Goal: Task Accomplishment & Management: Complete application form

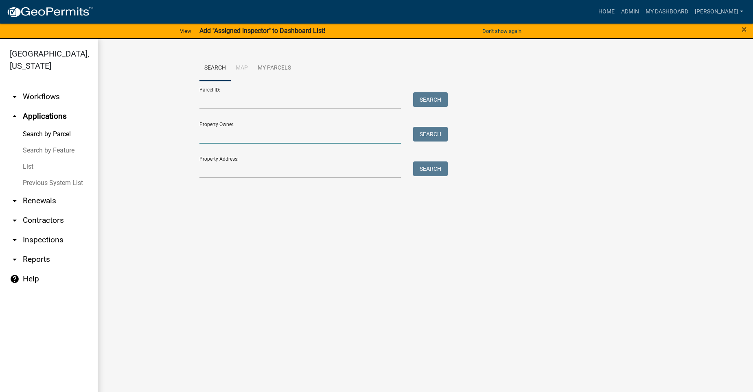
click at [265, 134] on input "Property Owner:" at bounding box center [299, 135] width 201 height 17
click at [198, 168] on div at bounding box center [300, 170] width 214 height 17
click at [205, 170] on input "Property Address:" at bounding box center [299, 170] width 201 height 17
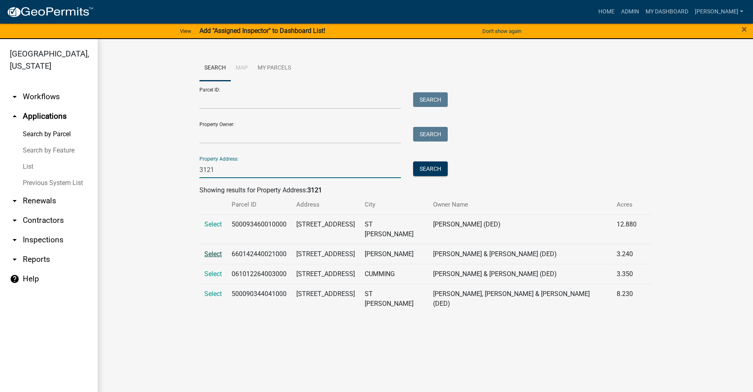
type input "3121"
click at [213, 250] on span "Select" at bounding box center [213, 254] width 18 height 8
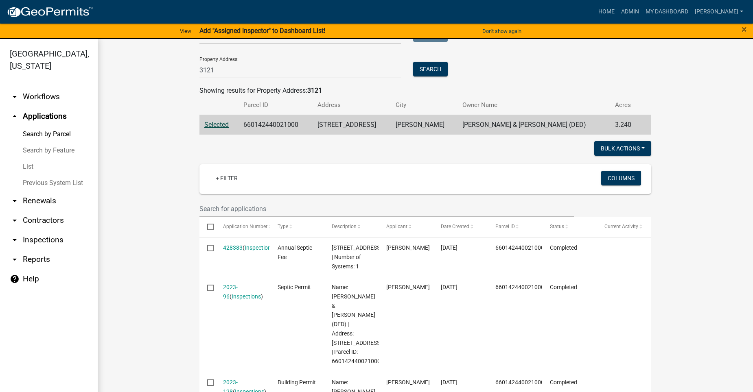
scroll to position [122, 0]
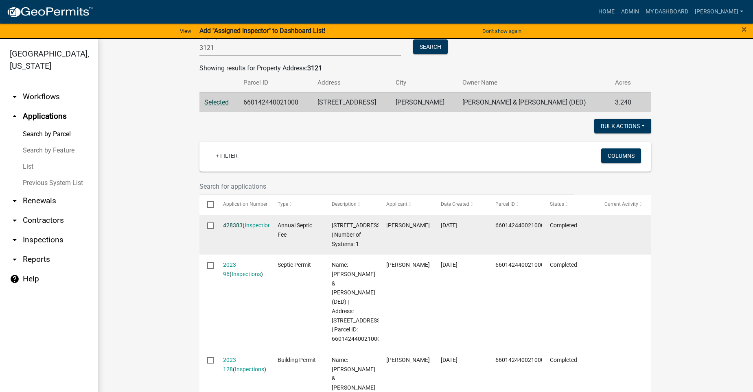
click at [227, 226] on link "428383" at bounding box center [233, 225] width 20 height 7
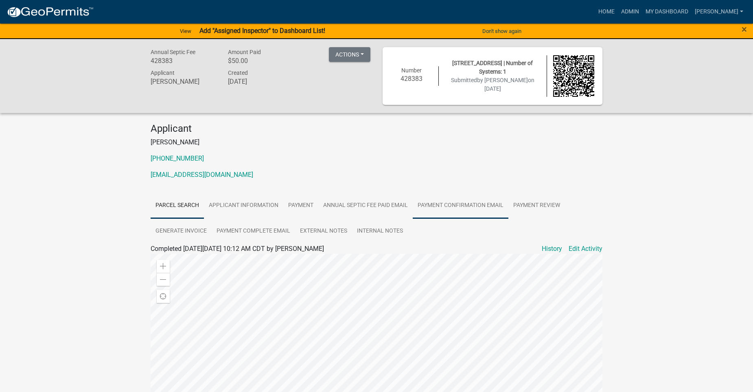
click at [455, 206] on link "Payment Confirmation Email" at bounding box center [461, 206] width 96 height 26
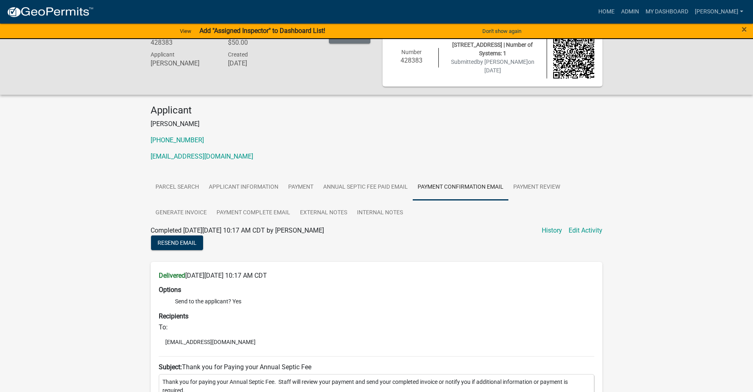
scroll to position [16, 0]
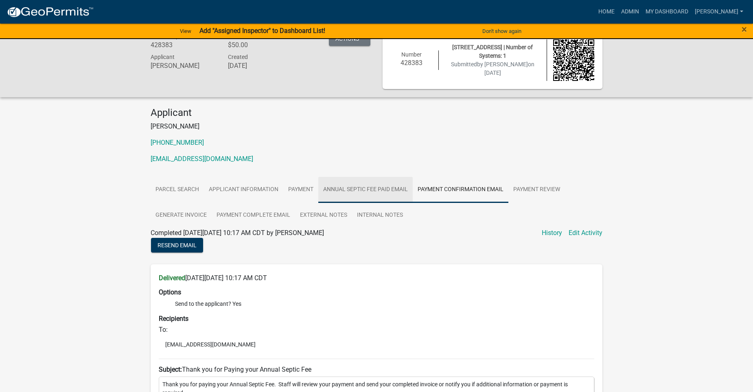
click at [379, 187] on link "Annual Septic Fee Paid Email" at bounding box center [365, 190] width 94 height 26
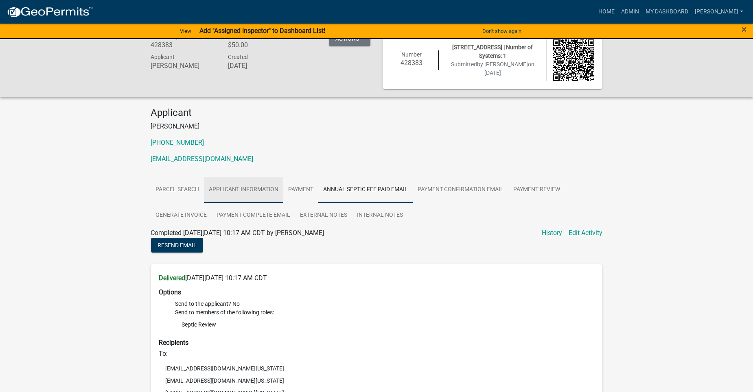
click at [236, 190] on link "Applicant Information" at bounding box center [243, 190] width 79 height 26
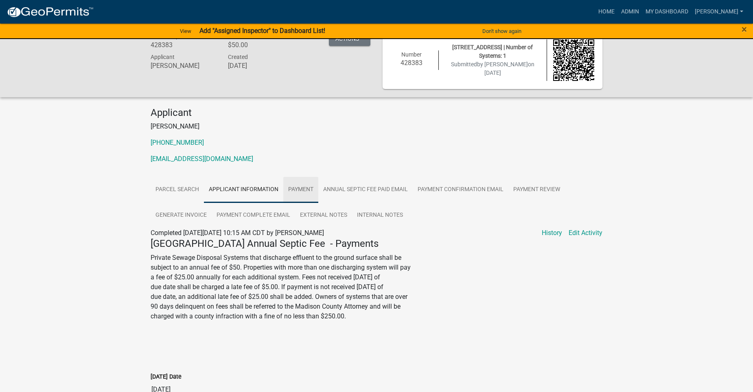
click at [293, 187] on link "Payment" at bounding box center [300, 190] width 35 height 26
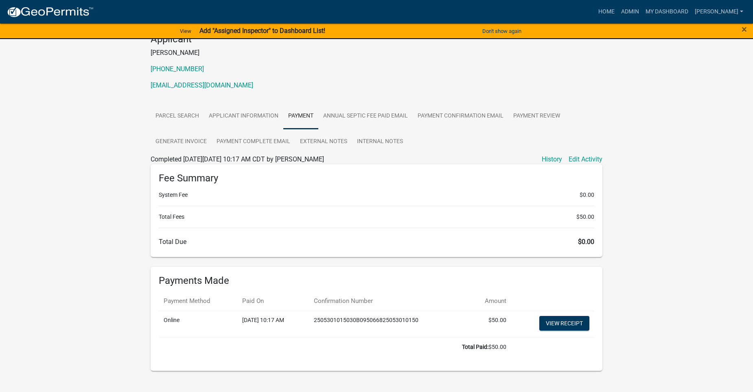
scroll to position [103, 0]
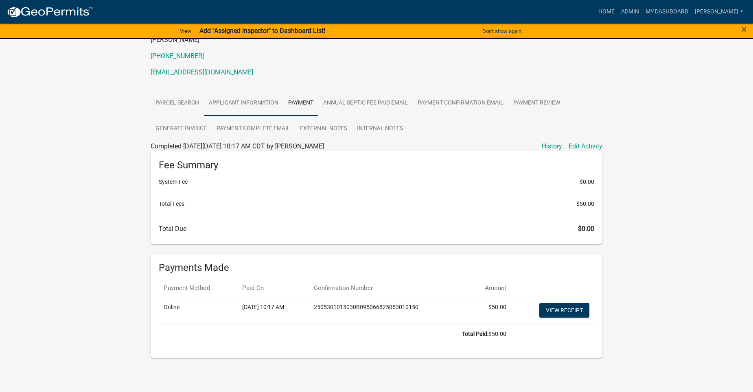
click at [263, 101] on link "Applicant Information" at bounding box center [243, 103] width 79 height 26
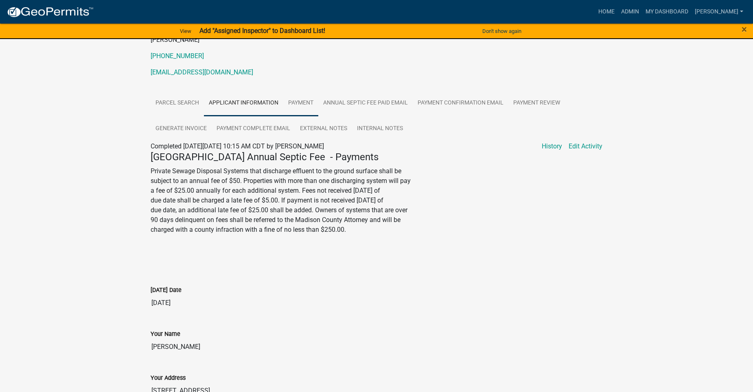
click at [305, 101] on link "Payment" at bounding box center [300, 103] width 35 height 26
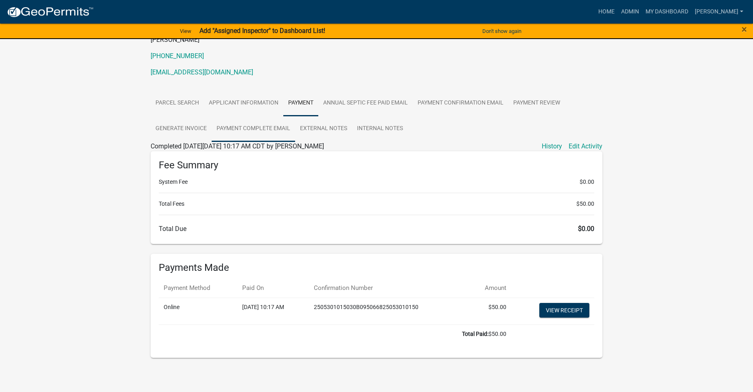
click at [264, 124] on link "Payment Complete Email" at bounding box center [253, 129] width 83 height 26
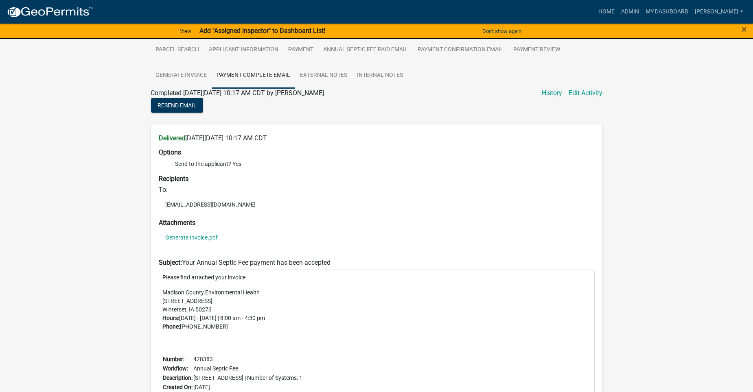
scroll to position [0, 0]
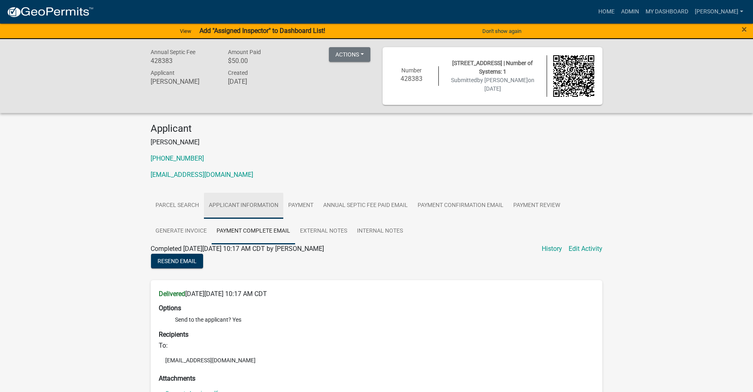
click at [247, 199] on link "Applicant Information" at bounding box center [243, 206] width 79 height 26
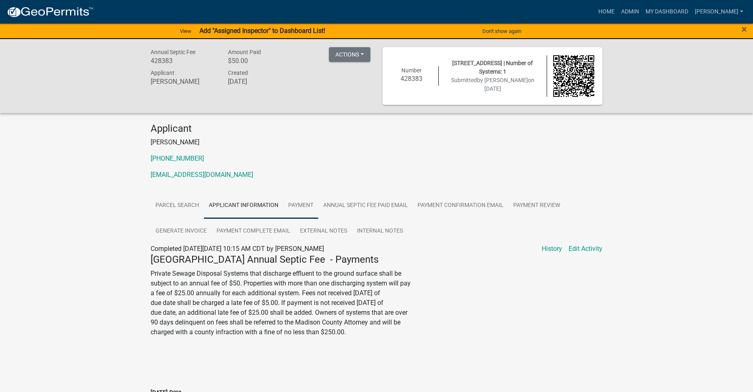
click at [304, 203] on link "Payment" at bounding box center [300, 206] width 35 height 26
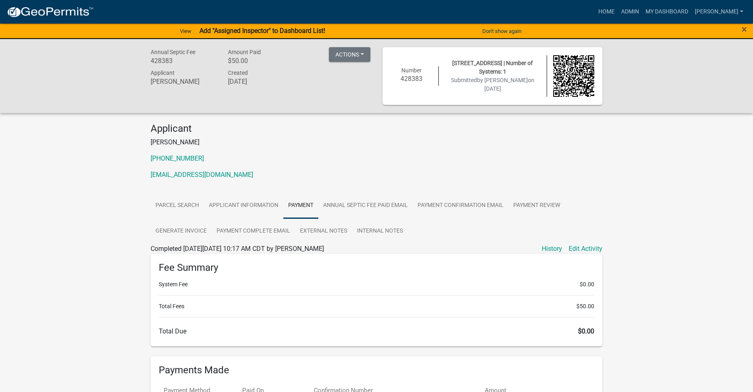
click at [348, 193] on div "Applicant Zack Dierks 515-371-7110 jeszacdierks@gmail.com Parcel search Applica…" at bounding box center [376, 297] width 464 height 348
click at [337, 198] on link "Annual Septic Fee Paid Email" at bounding box center [365, 206] width 94 height 26
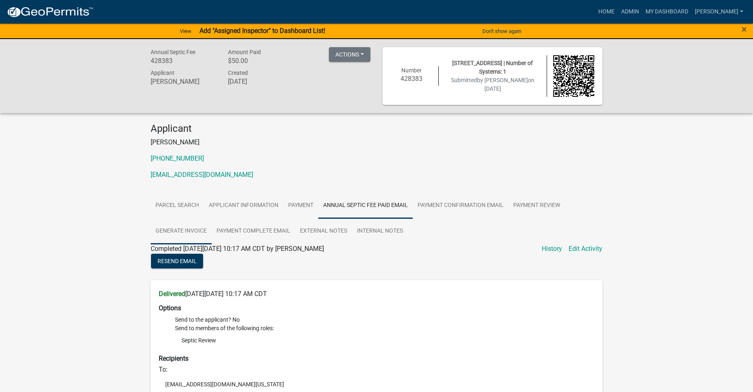
click at [181, 229] on link "Generate Invoice" at bounding box center [181, 232] width 61 height 26
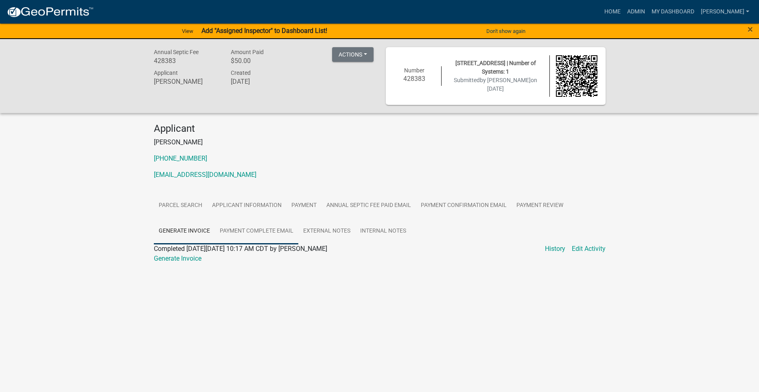
click at [254, 225] on link "Payment Complete Email" at bounding box center [256, 232] width 83 height 26
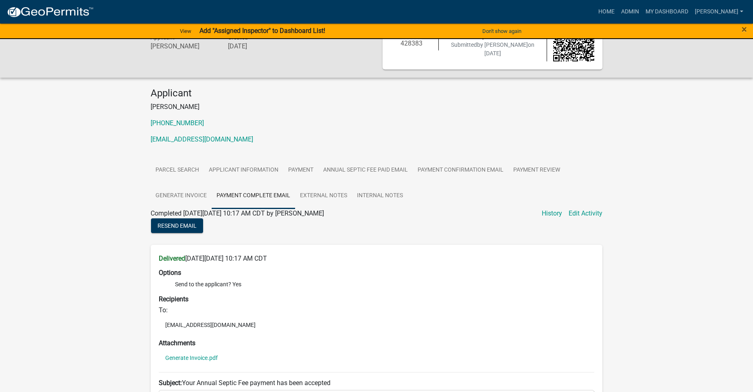
scroll to position [25, 0]
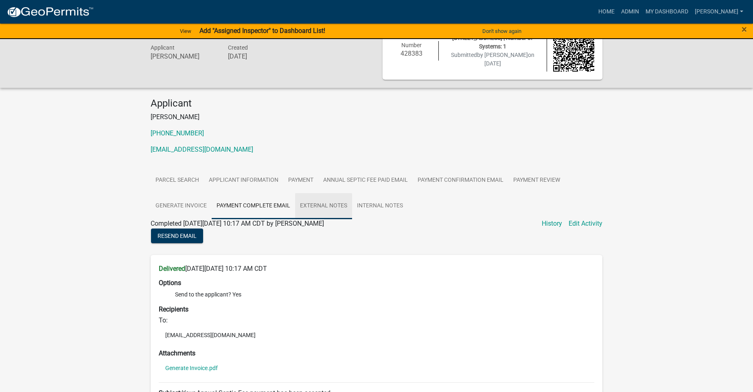
click at [322, 199] on link "External Notes" at bounding box center [323, 206] width 57 height 26
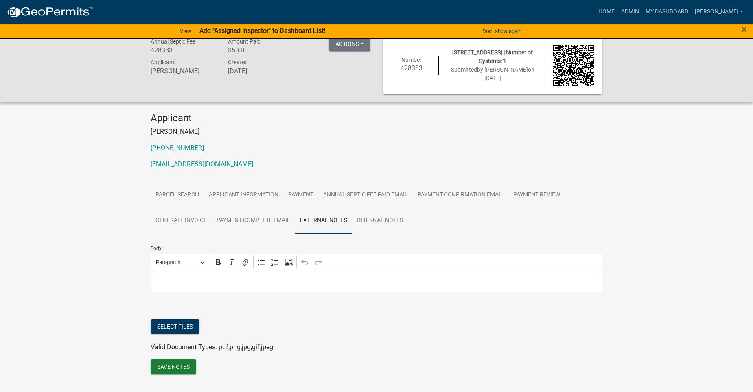
scroll to position [0, 0]
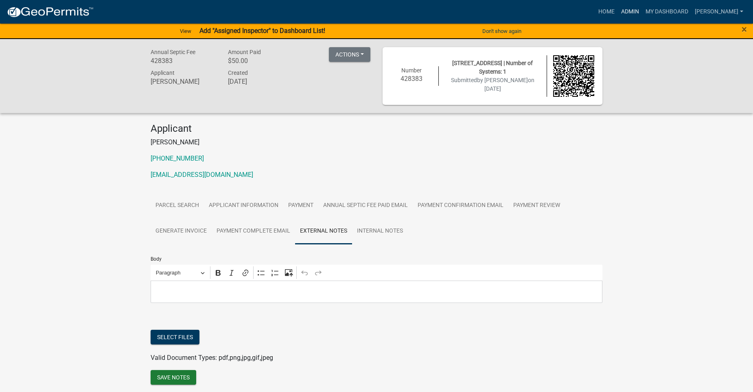
click at [638, 9] on link "Admin" at bounding box center [630, 11] width 24 height 15
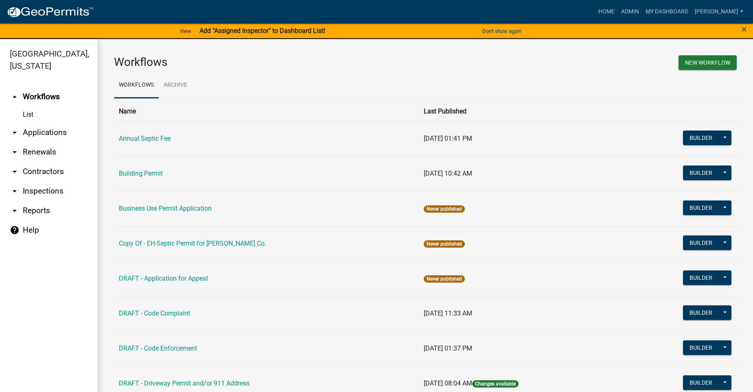
click at [47, 123] on link "arrow_drop_down Applications" at bounding box center [49, 133] width 98 height 20
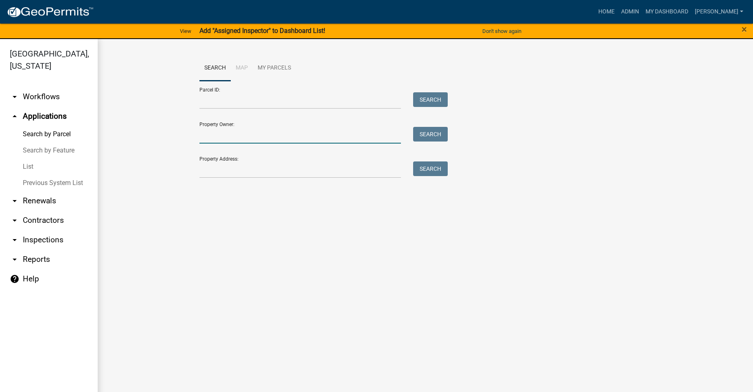
click at [296, 140] on input "Property Owner:" at bounding box center [299, 135] width 201 height 17
type input "M"
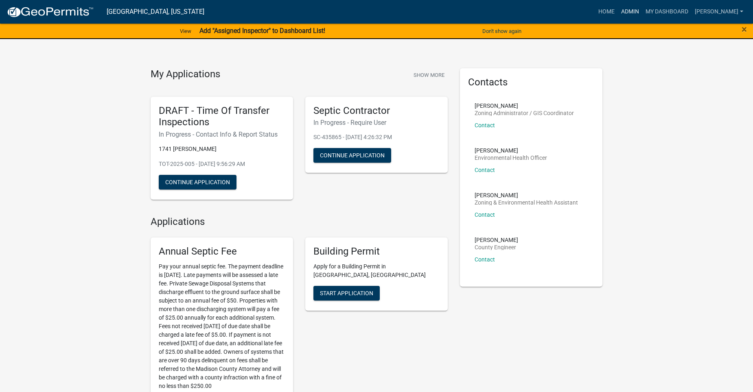
click at [641, 10] on link "Admin" at bounding box center [630, 11] width 24 height 15
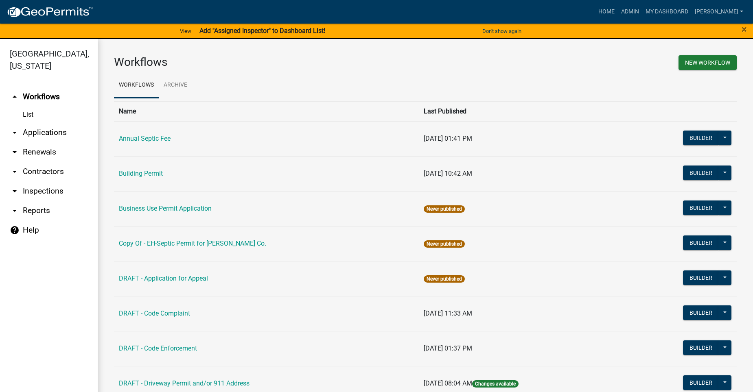
click at [16, 128] on icon "arrow_drop_down" at bounding box center [15, 133] width 10 height 10
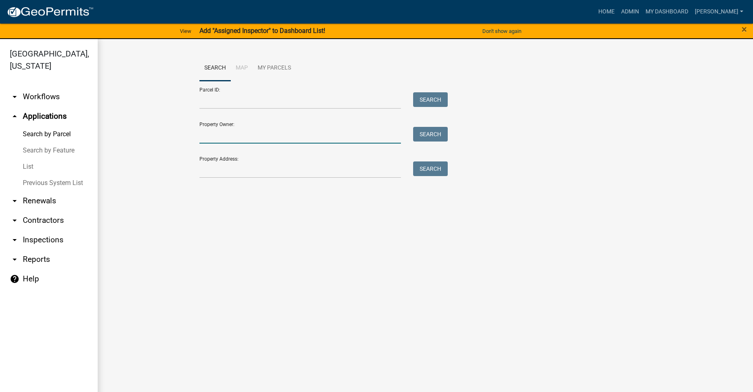
click at [244, 135] on input "Property Owner:" at bounding box center [299, 135] width 201 height 17
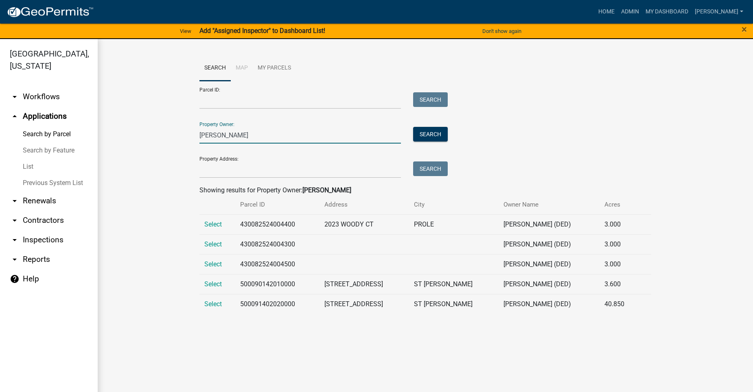
type input "[PERSON_NAME]"
click at [210, 298] on td "Select" at bounding box center [217, 304] width 36 height 20
click at [221, 313] on td "Select" at bounding box center [217, 304] width 36 height 20
click at [215, 303] on span "Select" at bounding box center [213, 304] width 18 height 8
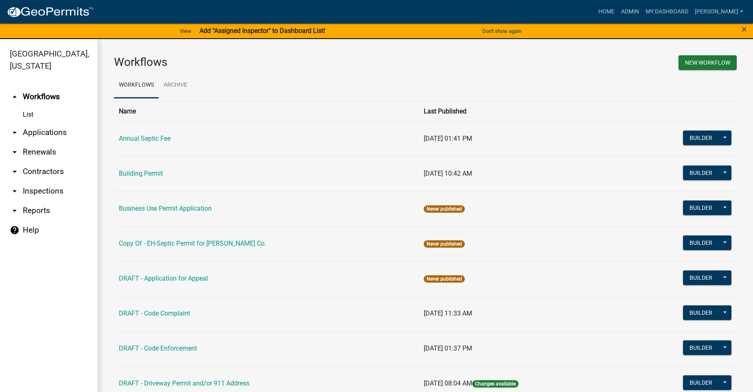
click at [61, 123] on link "arrow_drop_down Applications" at bounding box center [49, 133] width 98 height 20
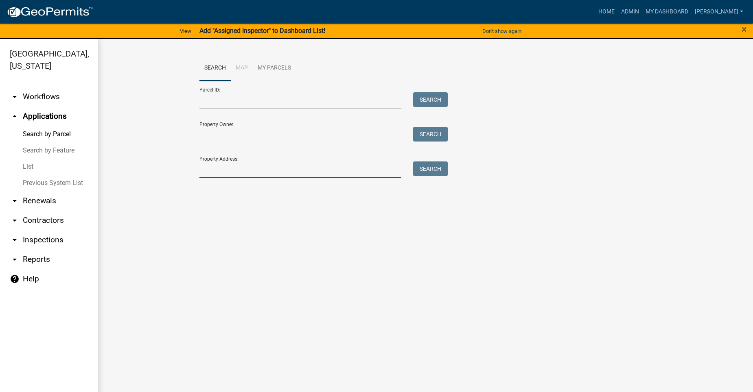
click at [325, 173] on input "Property Address:" at bounding box center [299, 170] width 201 height 17
click at [271, 139] on input "Property Owner:" at bounding box center [299, 135] width 201 height 17
click at [425, 135] on button "Search" at bounding box center [430, 134] width 35 height 15
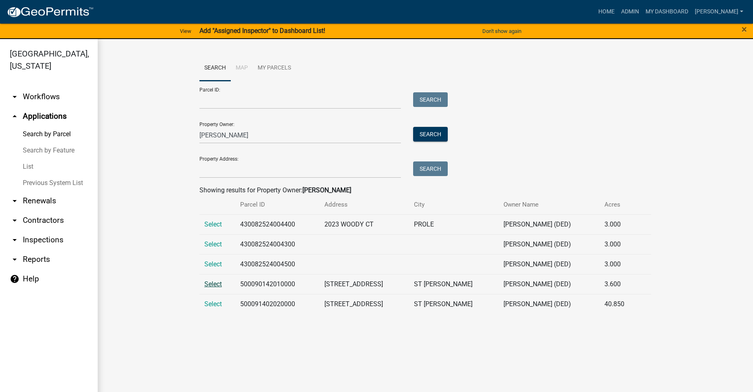
click at [216, 284] on span "Select" at bounding box center [213, 284] width 18 height 8
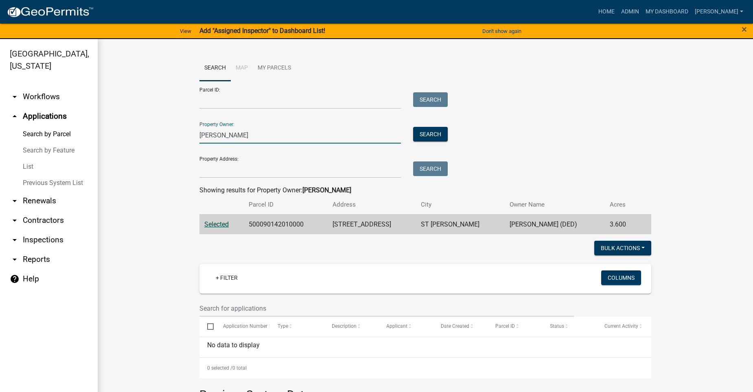
drag, startPoint x: 228, startPoint y: 136, endPoint x: 190, endPoint y: 136, distance: 37.9
click at [190, 136] on wm-workflow-application-search-view "Search Map My Parcels Parcel ID: Search Property Owner: [PERSON_NAME] Search Pr…" at bounding box center [425, 297] width 623 height 485
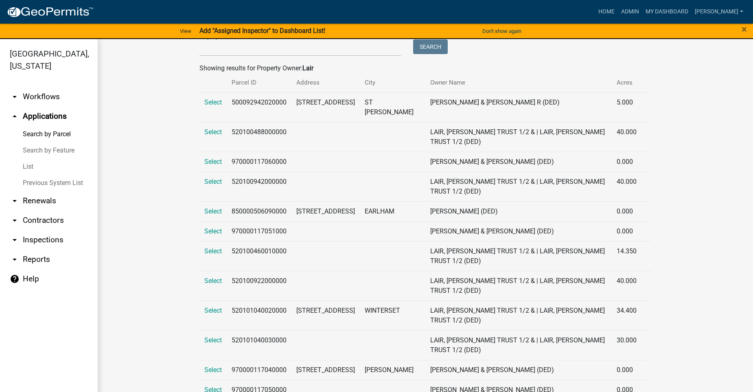
scroll to position [163, 0]
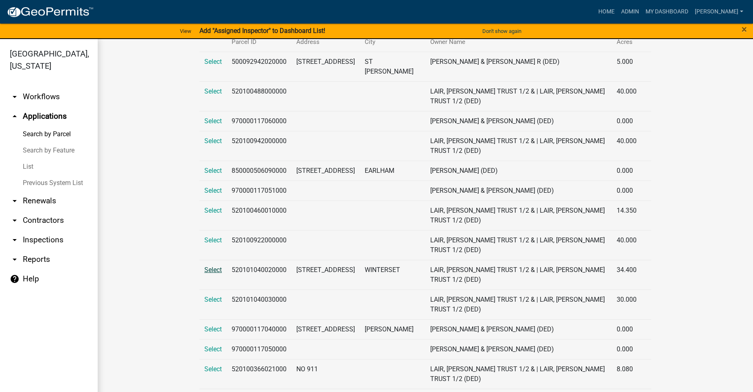
type input "Lair"
click at [204, 268] on span "Select" at bounding box center [213, 270] width 18 height 8
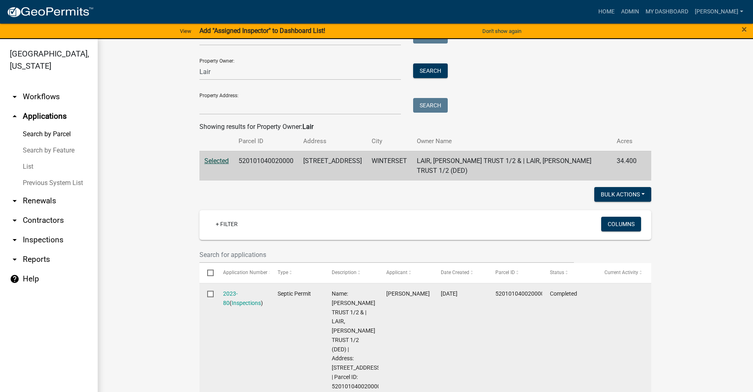
scroll to position [0, 0]
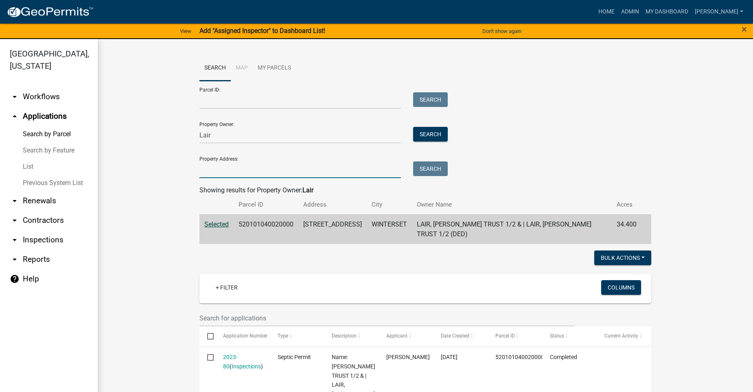
click at [236, 176] on input "Property Address:" at bounding box center [299, 170] width 201 height 17
click at [423, 131] on button "Search" at bounding box center [430, 134] width 35 height 15
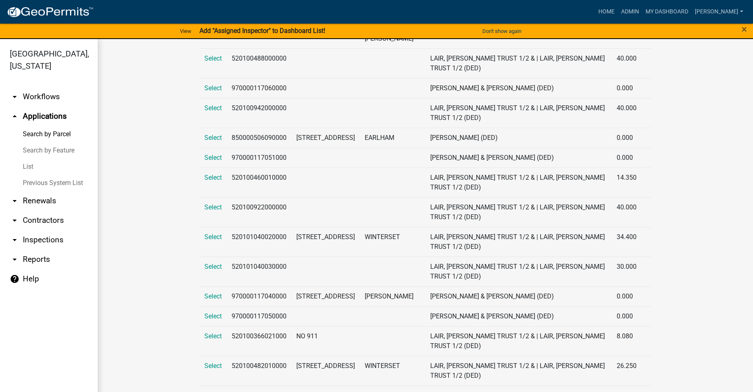
scroll to position [326, 0]
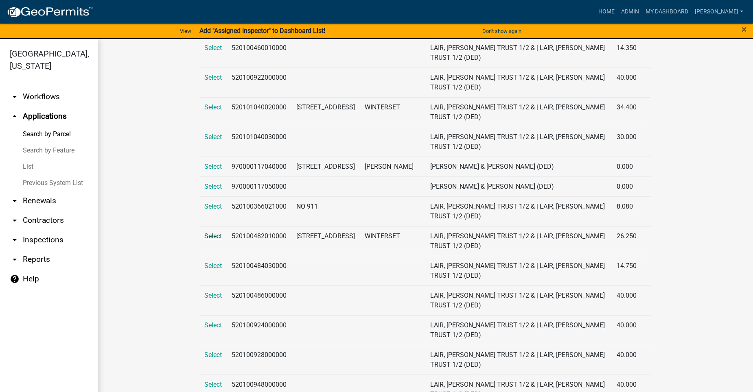
click at [211, 236] on span "Select" at bounding box center [213, 236] width 18 height 8
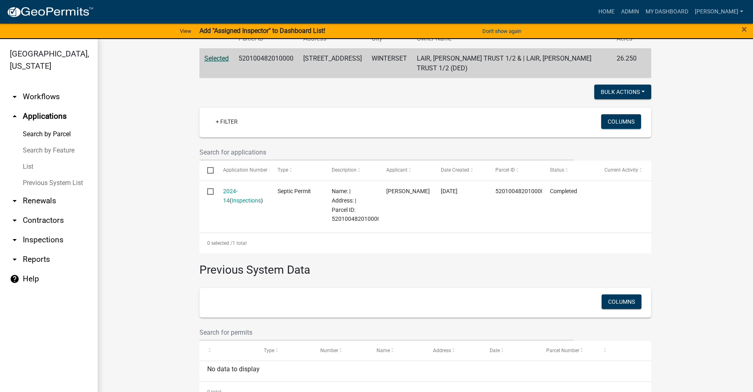
scroll to position [183, 0]
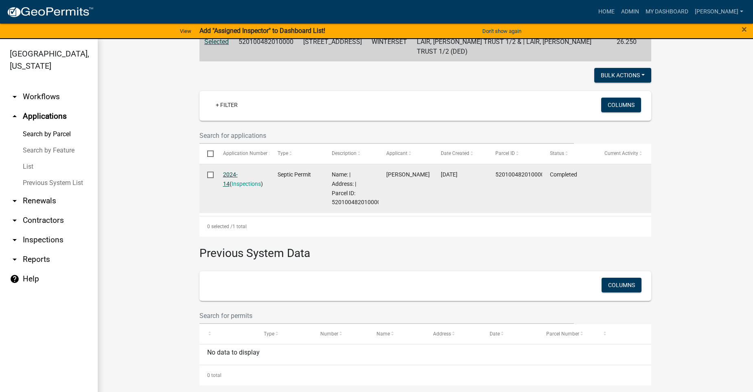
click at [232, 171] on link "2024-14" at bounding box center [230, 179] width 15 height 16
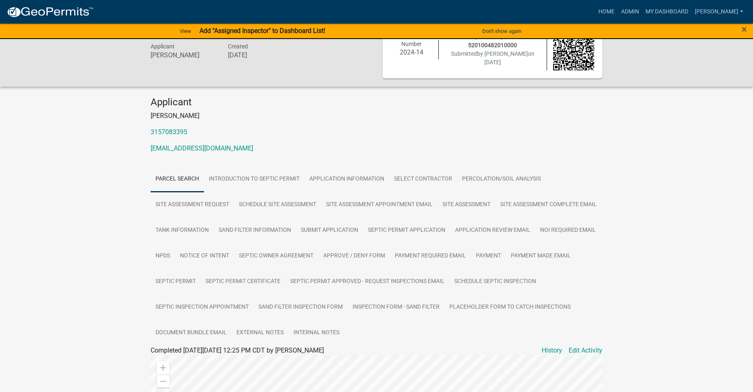
scroll to position [41, 0]
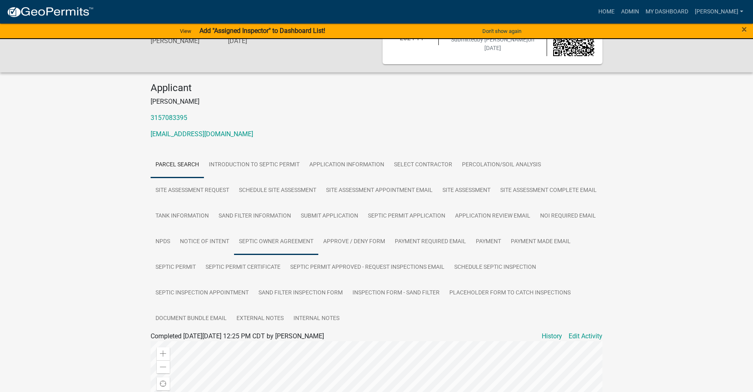
click at [318, 236] on link "Septic Owner Agreement" at bounding box center [276, 242] width 84 height 26
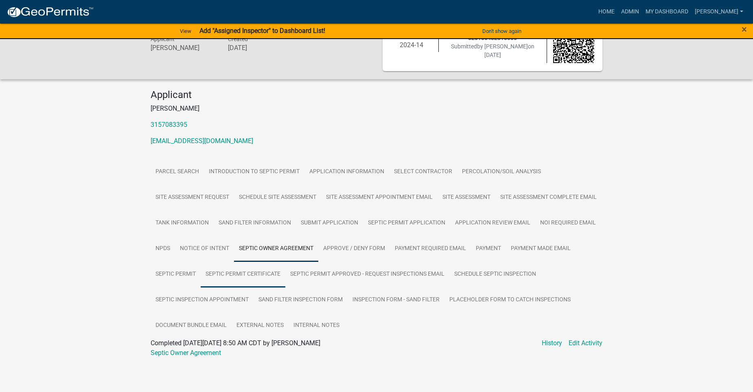
scroll to position [59, 0]
click at [195, 349] on div "Septic Owner Agreement" at bounding box center [376, 353] width 464 height 10
click at [192, 352] on link "Septic Owner Agreement" at bounding box center [186, 353] width 70 height 8
click at [234, 236] on link "Notice of Intent" at bounding box center [204, 249] width 59 height 26
click at [171, 352] on link "Notice of Intent" at bounding box center [173, 353] width 44 height 8
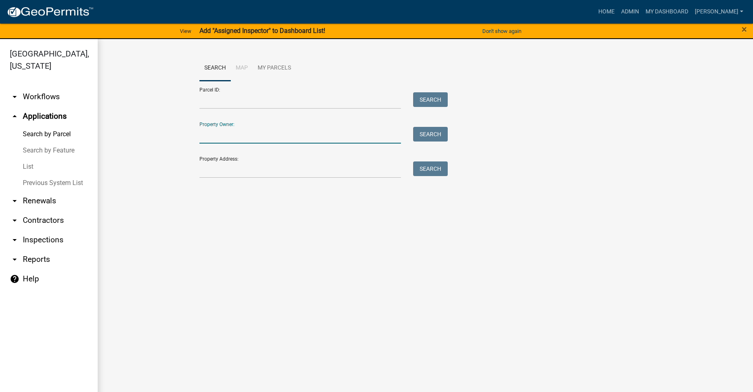
click at [258, 139] on input "Property Owner:" at bounding box center [299, 135] width 201 height 17
type input "M"
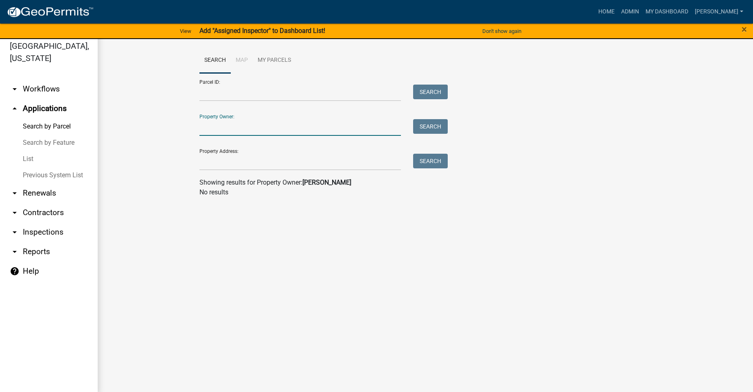
scroll to position [10, 0]
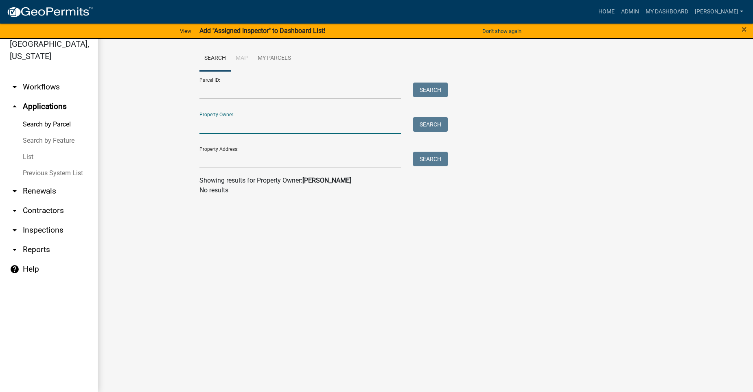
click at [254, 127] on input "Property Owner:" at bounding box center [299, 125] width 201 height 17
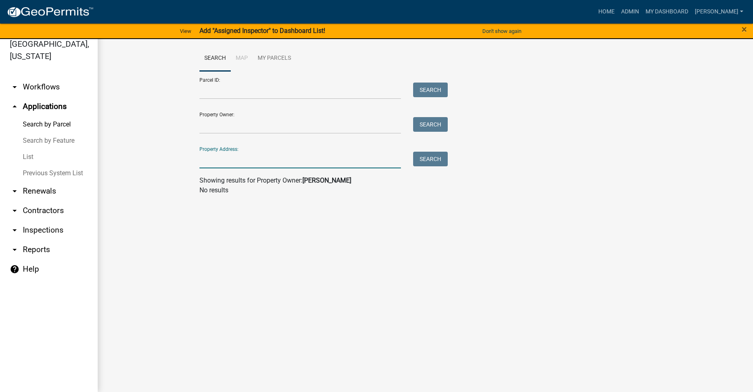
click at [264, 165] on input "Property Address:" at bounding box center [299, 160] width 201 height 17
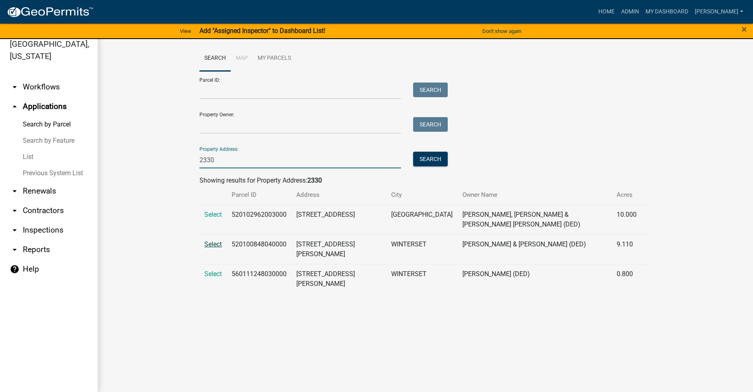
type input "2330"
click at [217, 241] on span "Select" at bounding box center [213, 245] width 18 height 8
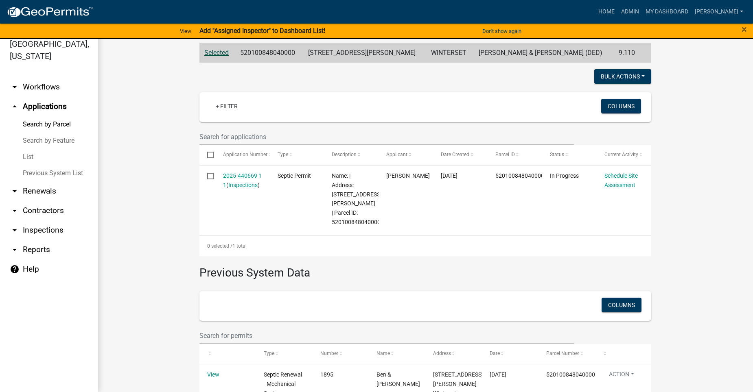
scroll to position [163, 0]
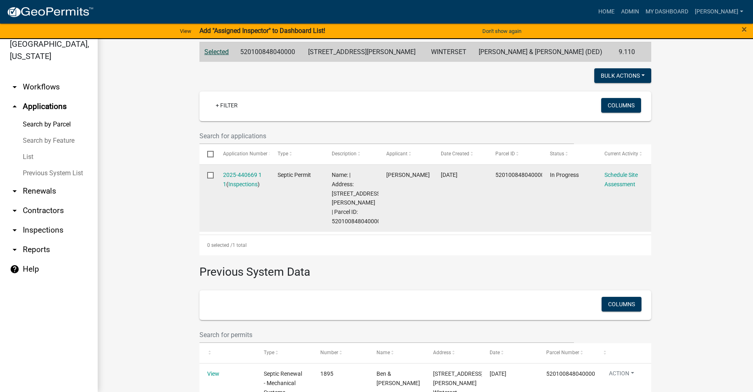
click at [230, 168] on datatable-body-cell "2025-440669 1 1 ( Inspections )" at bounding box center [242, 198] width 55 height 67
click at [232, 171] on div "2025-440669 1 1 ( Inspections )" at bounding box center [242, 180] width 39 height 19
click at [232, 174] on link "2025-440669 1 1" at bounding box center [242, 180] width 39 height 16
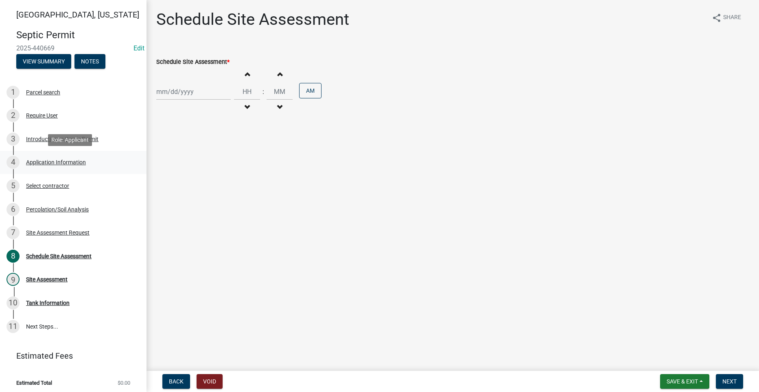
click at [36, 160] on div "Application Information" at bounding box center [56, 163] width 60 height 6
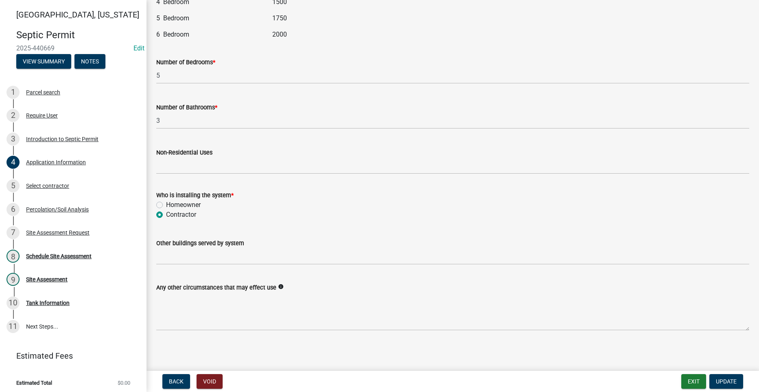
scroll to position [1035, 0]
click at [68, 254] on div "Schedule Site Assessment" at bounding box center [59, 257] width 66 height 6
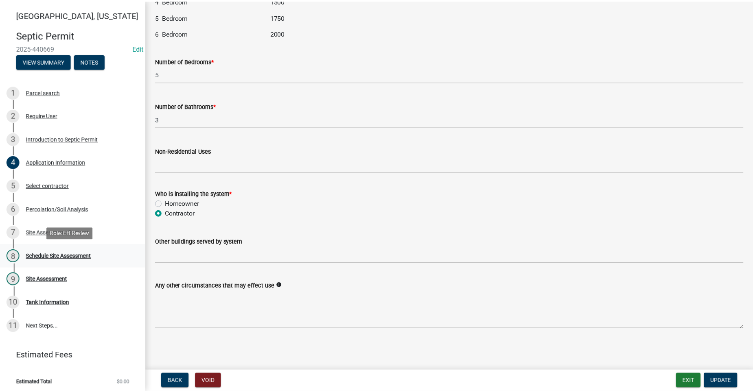
scroll to position [0, 0]
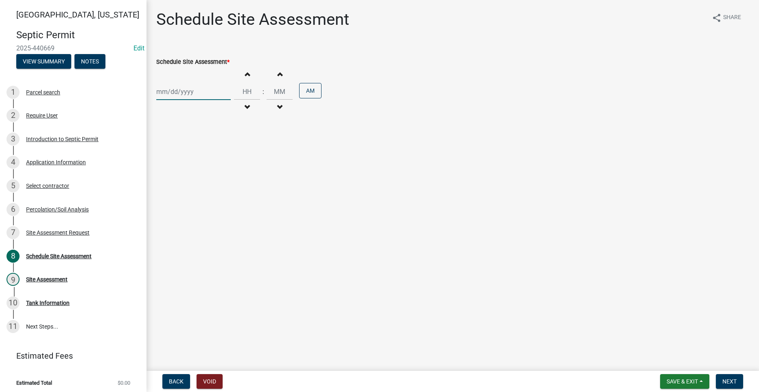
click at [179, 94] on div at bounding box center [193, 91] width 74 height 17
select select "8"
select select "2025"
click at [219, 160] on div "15" at bounding box center [216, 161] width 13 height 13
type input "[DATE]"
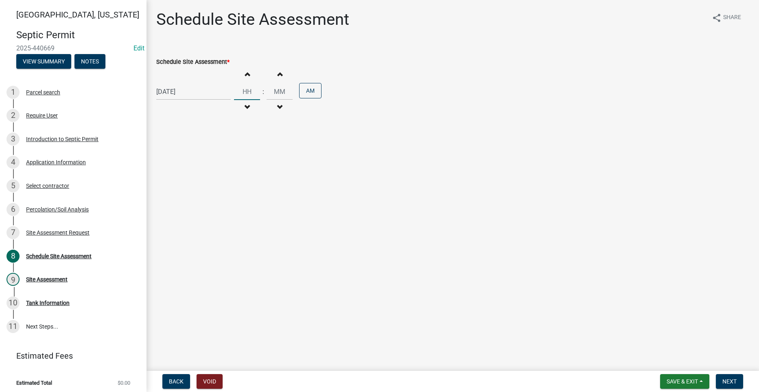
click at [245, 93] on input "Hours" at bounding box center [247, 91] width 26 height 17
type input "10"
type input "00"
click at [280, 94] on input "00" at bounding box center [280, 91] width 26 height 17
click at [733, 380] on span "Next" at bounding box center [729, 382] width 14 height 7
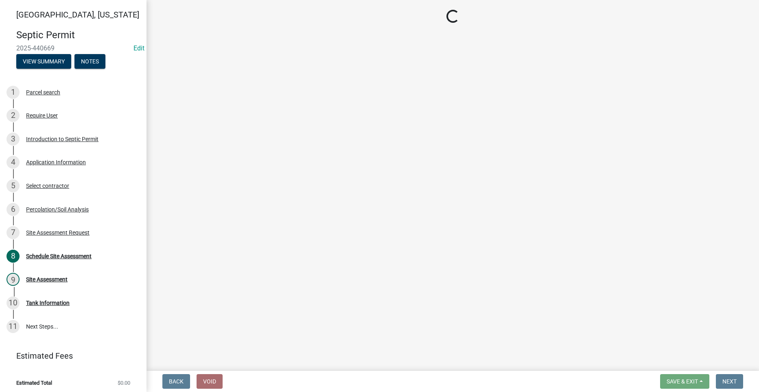
select select "dbe3a1b9-a4b3-48fa-b9c0-fee70399abae"
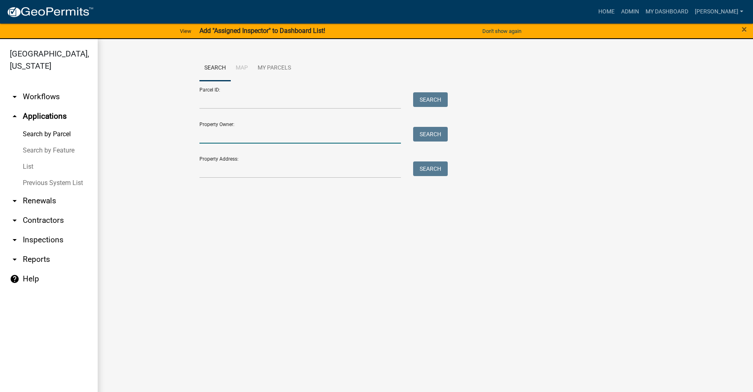
click at [256, 138] on input "Property Owner:" at bounding box center [299, 135] width 201 height 17
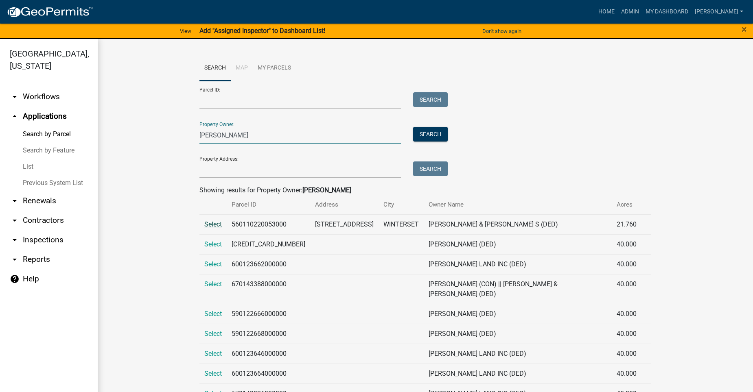
type input "[PERSON_NAME]"
click at [215, 224] on span "Select" at bounding box center [213, 225] width 18 height 8
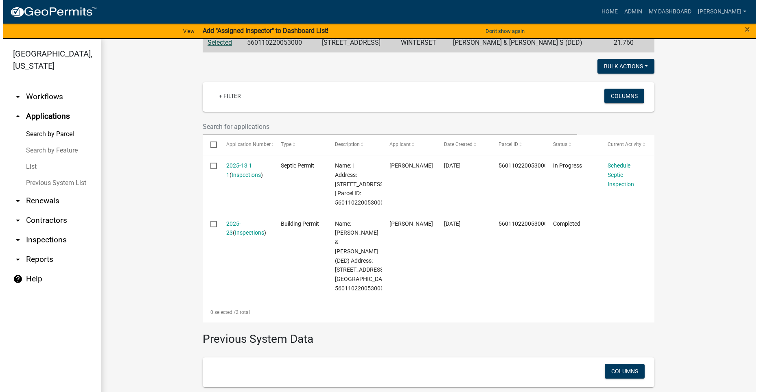
scroll to position [204, 0]
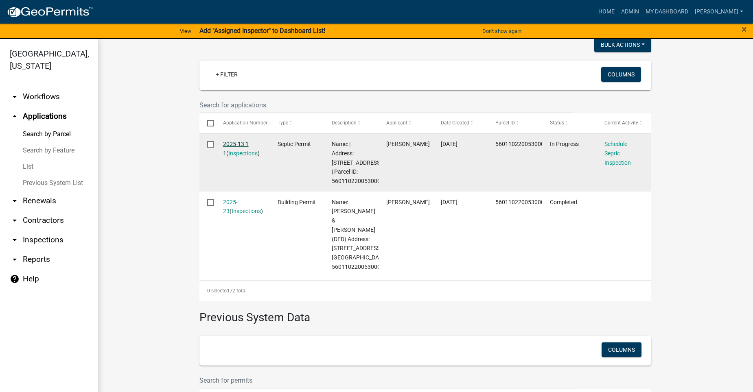
click at [228, 142] on link "2025-13 1 1" at bounding box center [236, 149] width 26 height 16
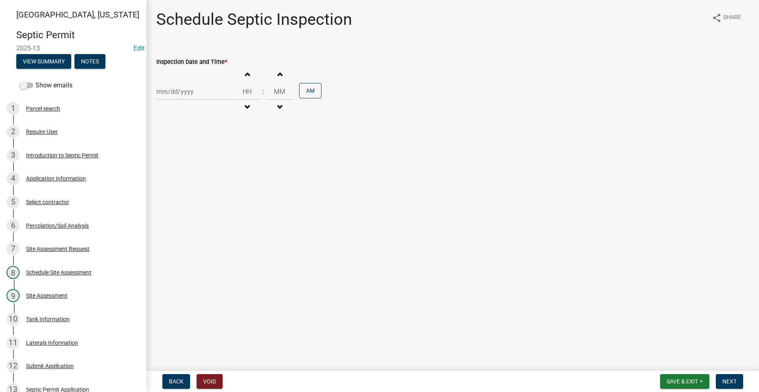
click at [178, 90] on div at bounding box center [193, 91] width 74 height 17
select select "8"
select select "2025"
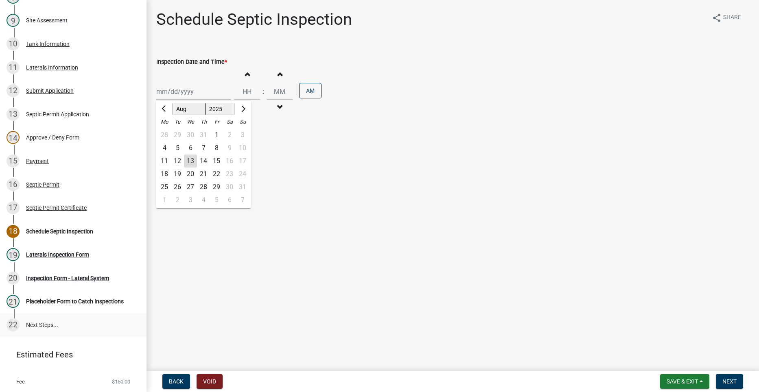
scroll to position [285, 0]
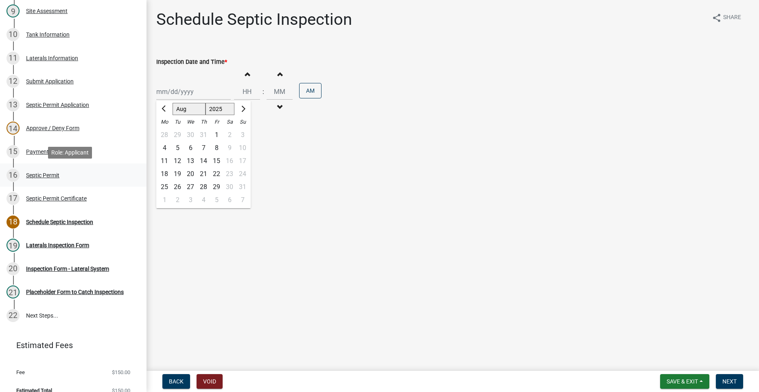
click at [37, 175] on div "Septic Permit" at bounding box center [42, 176] width 33 height 6
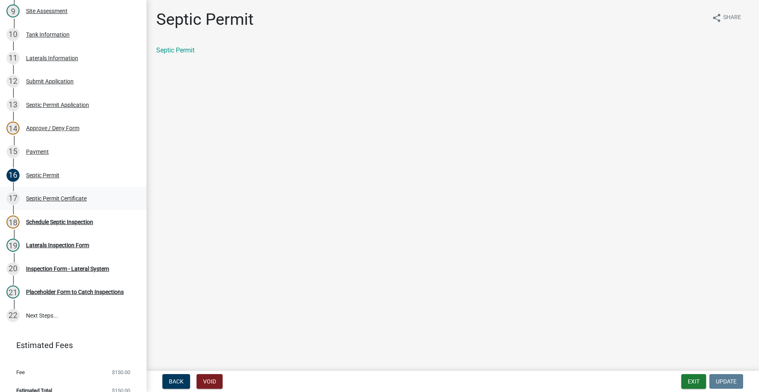
click at [53, 191] on link "17 Septic Permit Certificate" at bounding box center [73, 199] width 147 height 24
click at [194, 47] on link "Septic Permit Certificate" at bounding box center [190, 50] width 69 height 8
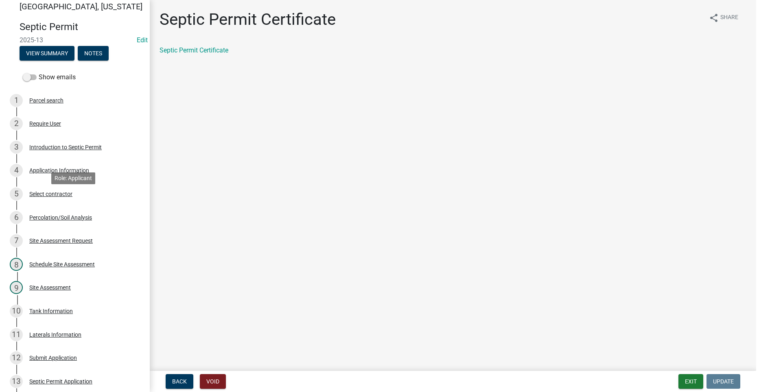
scroll to position [0, 0]
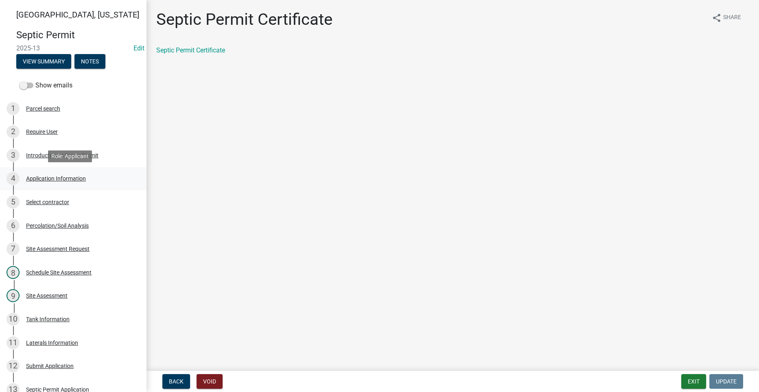
click at [57, 180] on div "Application Information" at bounding box center [56, 179] width 60 height 6
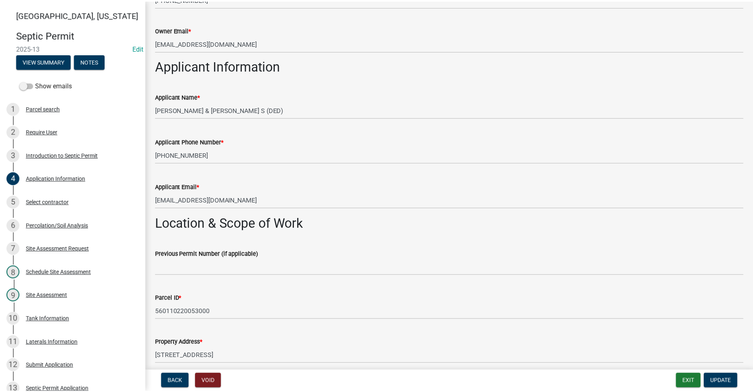
scroll to position [407, 0]
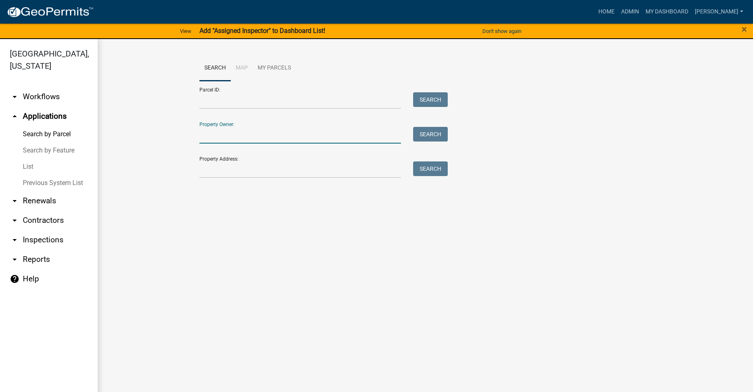
click at [234, 136] on input "Property Owner:" at bounding box center [299, 135] width 201 height 17
type input "B"
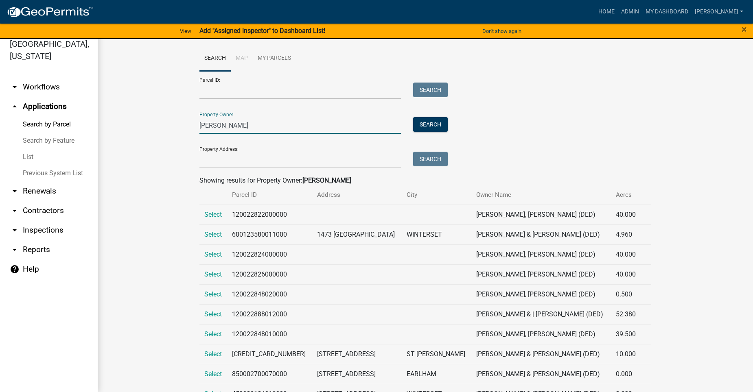
drag, startPoint x: 218, startPoint y: 129, endPoint x: 208, endPoint y: 129, distance: 9.8
click at [208, 129] on input "[PERSON_NAME]" at bounding box center [299, 125] width 201 height 17
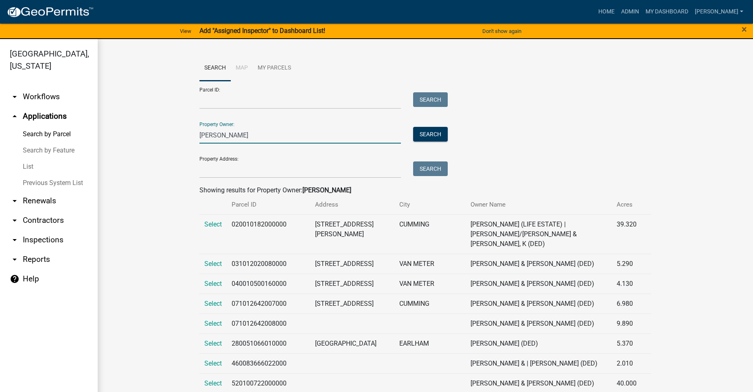
type input "[PERSON_NAME]"
drag, startPoint x: 221, startPoint y: 139, endPoint x: 166, endPoint y: 137, distance: 54.2
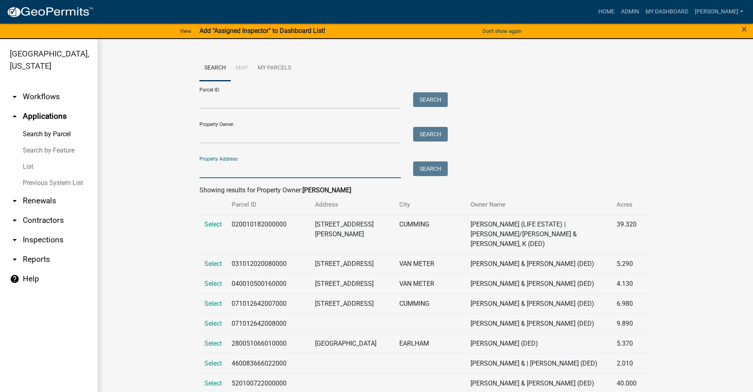
click at [218, 175] on input "Property Address:" at bounding box center [299, 170] width 201 height 17
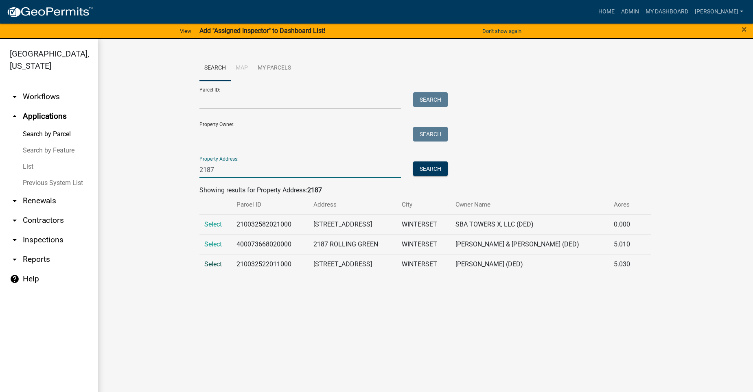
type input "2187"
click at [209, 264] on span "Select" at bounding box center [213, 264] width 18 height 8
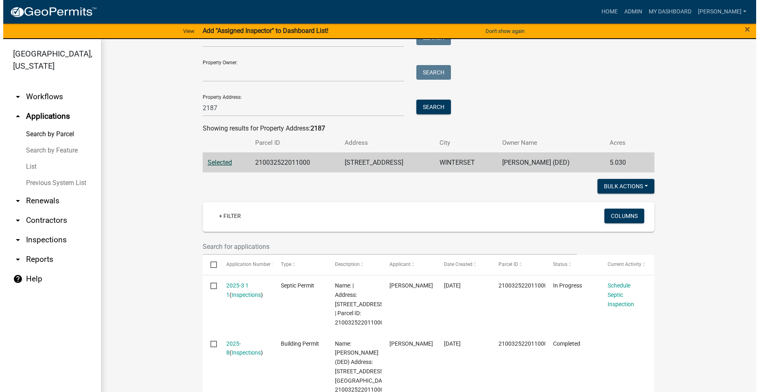
scroll to position [204, 0]
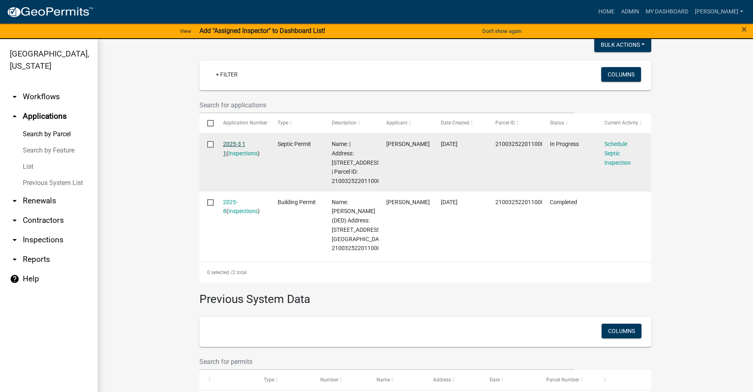
click at [237, 142] on link "2025-3 1 1" at bounding box center [234, 149] width 22 height 16
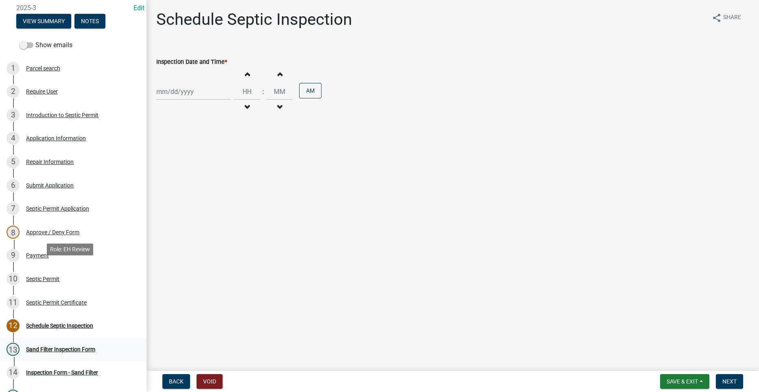
scroll to position [122, 0]
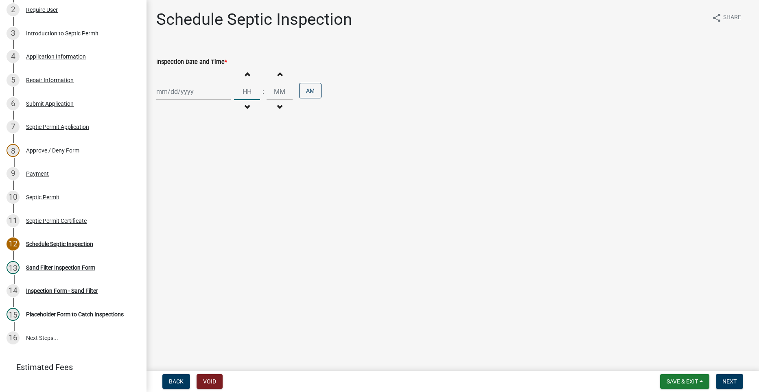
click at [244, 91] on input "Hours" at bounding box center [247, 91] width 26 height 17
type input "09"
click at [274, 92] on input "00" at bounding box center [280, 91] width 26 height 17
drag, startPoint x: 279, startPoint y: 91, endPoint x: 265, endPoint y: 90, distance: 13.9
click at [267, 92] on input "00" at bounding box center [280, 91] width 26 height 17
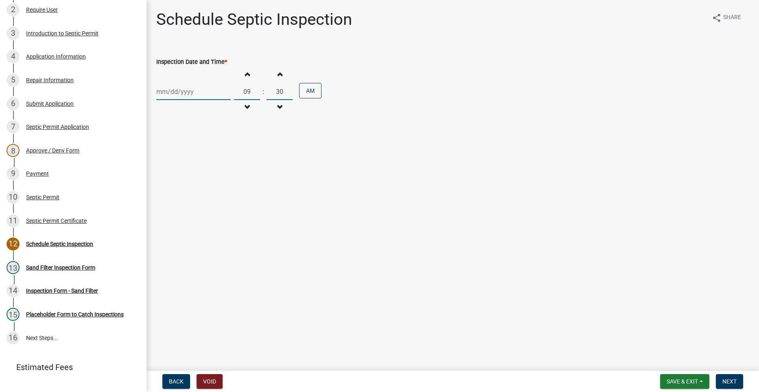
type input "30"
click at [177, 93] on div at bounding box center [193, 91] width 74 height 17
select select "8"
select select "2025"
click at [218, 161] on div "15" at bounding box center [216, 161] width 13 height 13
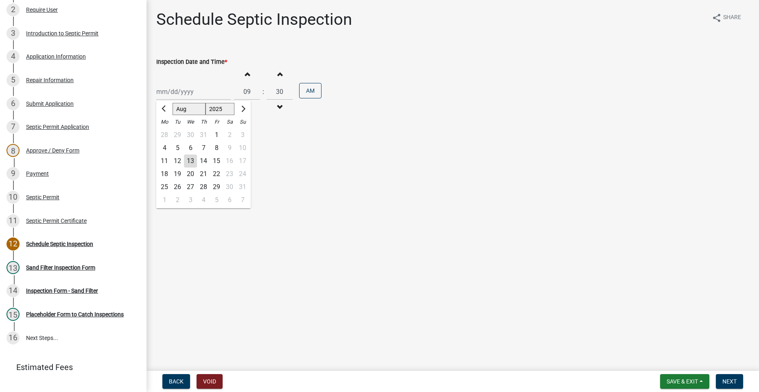
type input "[DATE]"
click at [733, 380] on span "Next" at bounding box center [729, 382] width 14 height 7
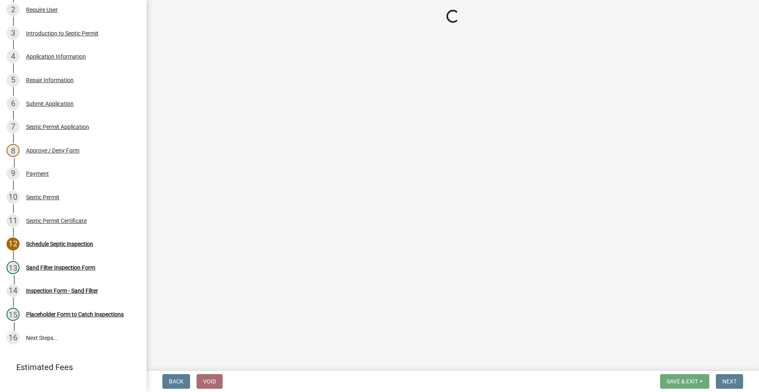
select select "dbe3a1b9-a4b3-48fa-b9c0-fee70399abae"
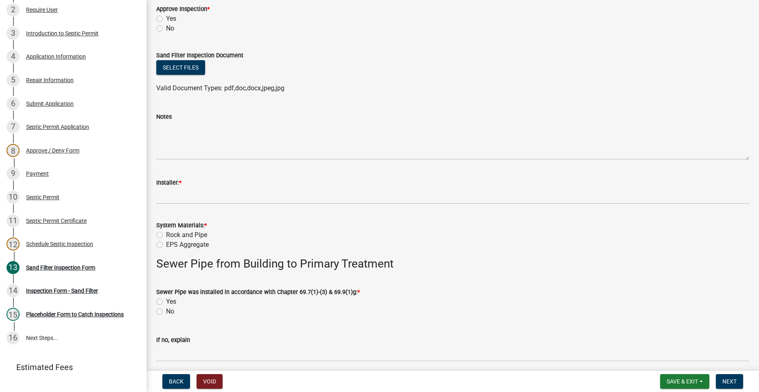
scroll to position [0, 0]
